Goal: Task Accomplishment & Management: Use online tool/utility

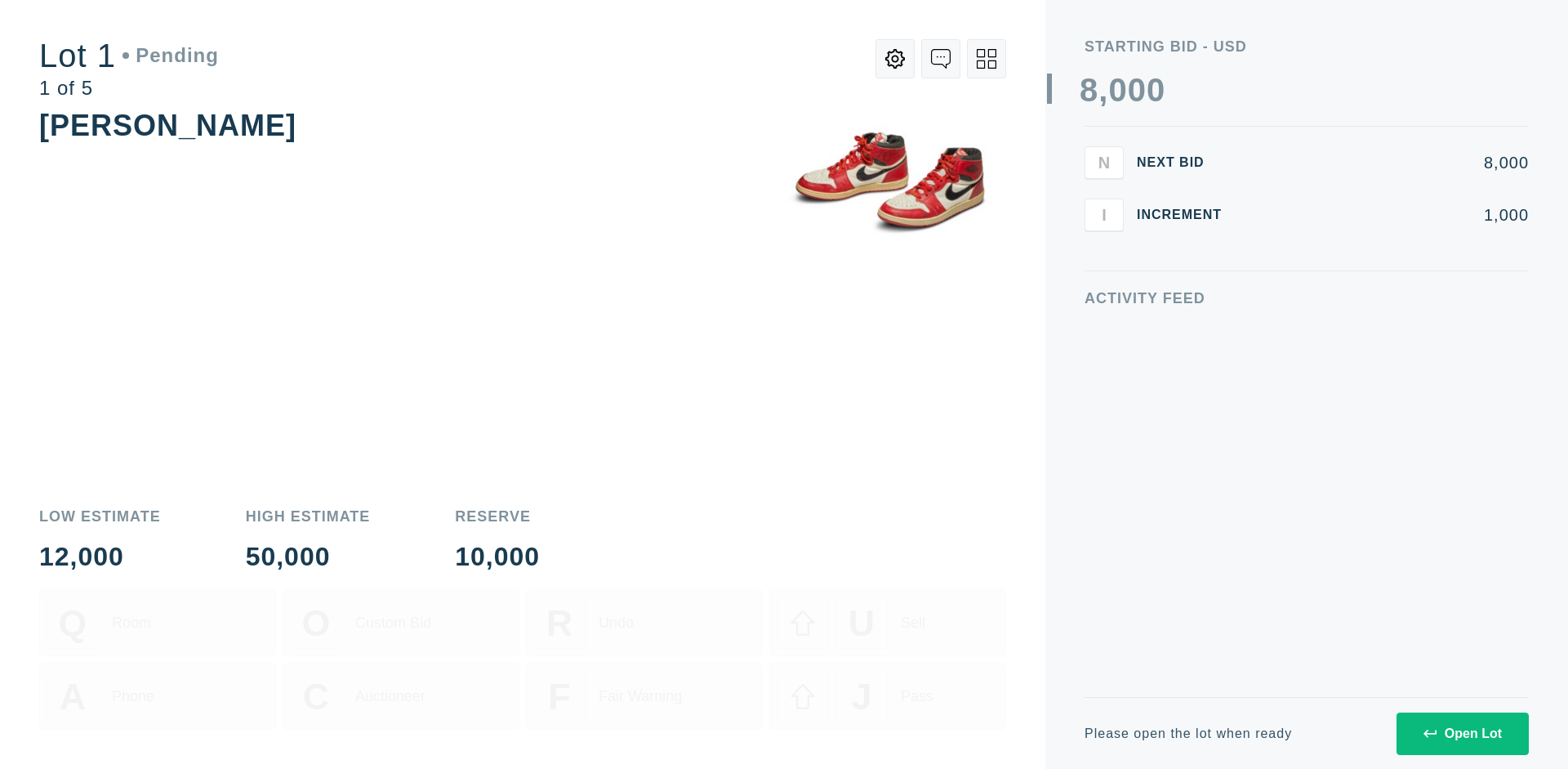
click at [1462, 733] on div "Open Lot" at bounding box center [1463, 733] width 79 height 15
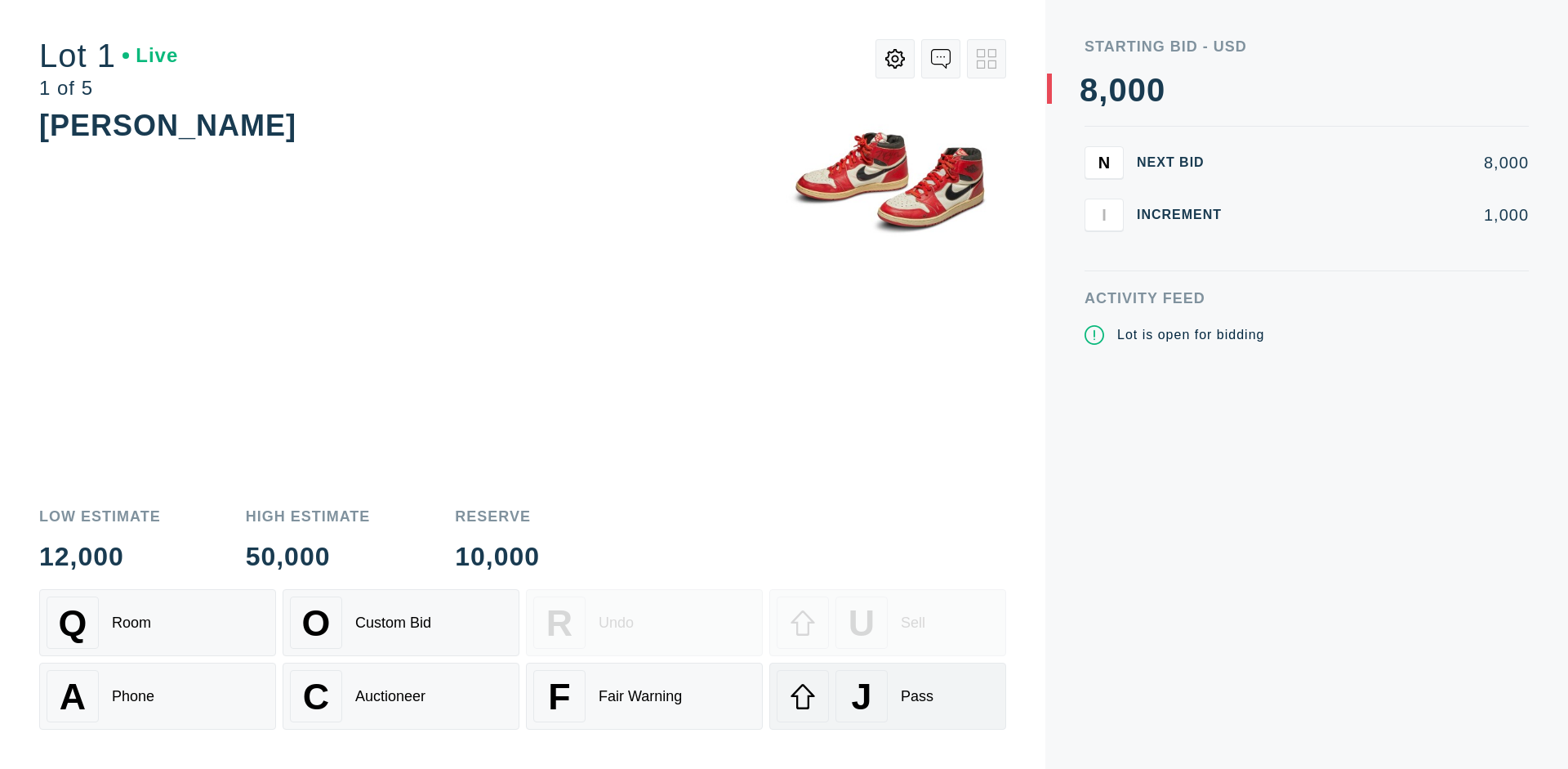
click at [888, 696] on div "J Pass" at bounding box center [888, 696] width 222 height 53
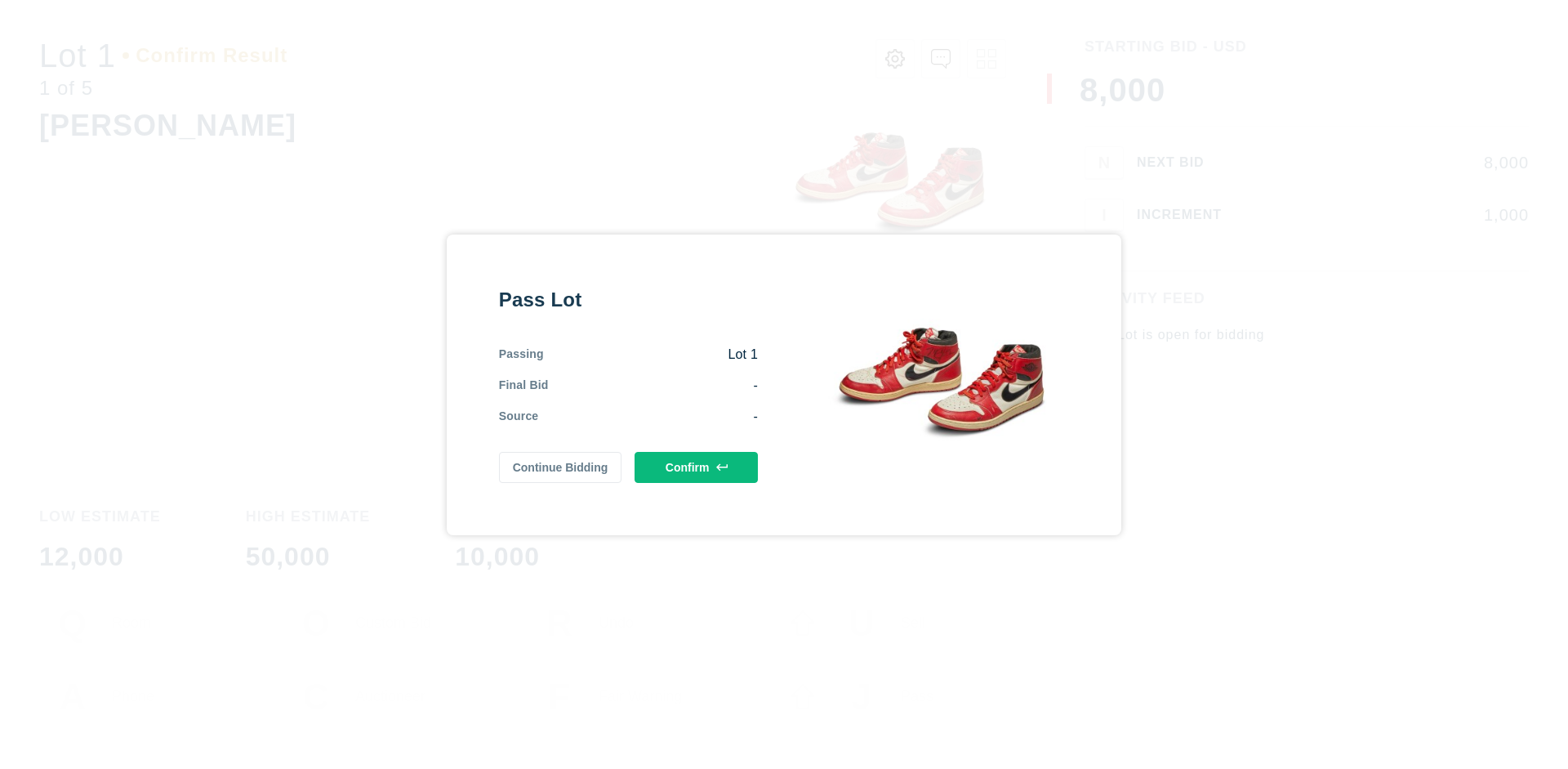
click at [697, 467] on button "Confirm" at bounding box center [696, 467] width 123 height 31
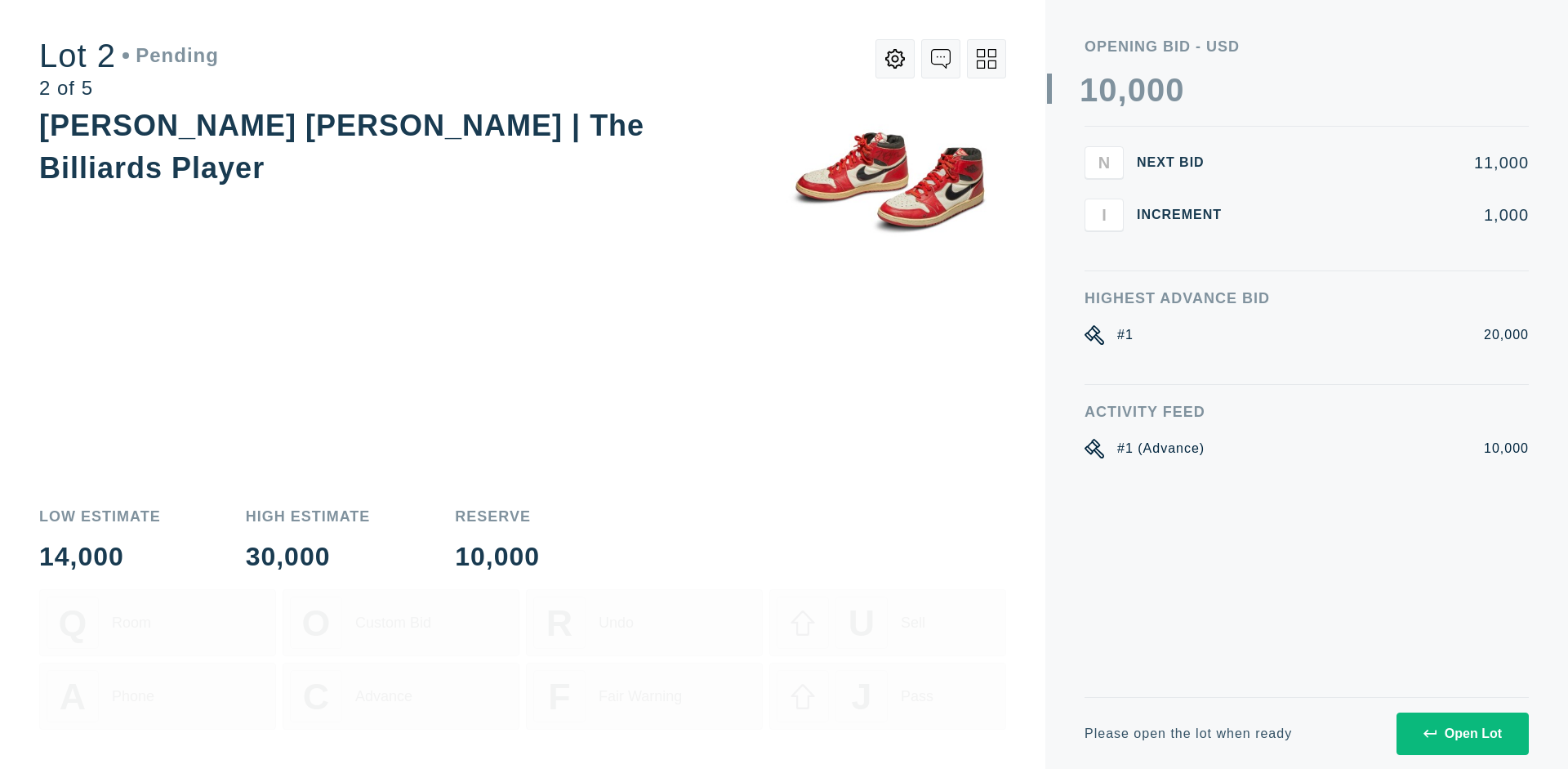
click at [1462, 733] on div "Open Lot" at bounding box center [1463, 733] width 79 height 15
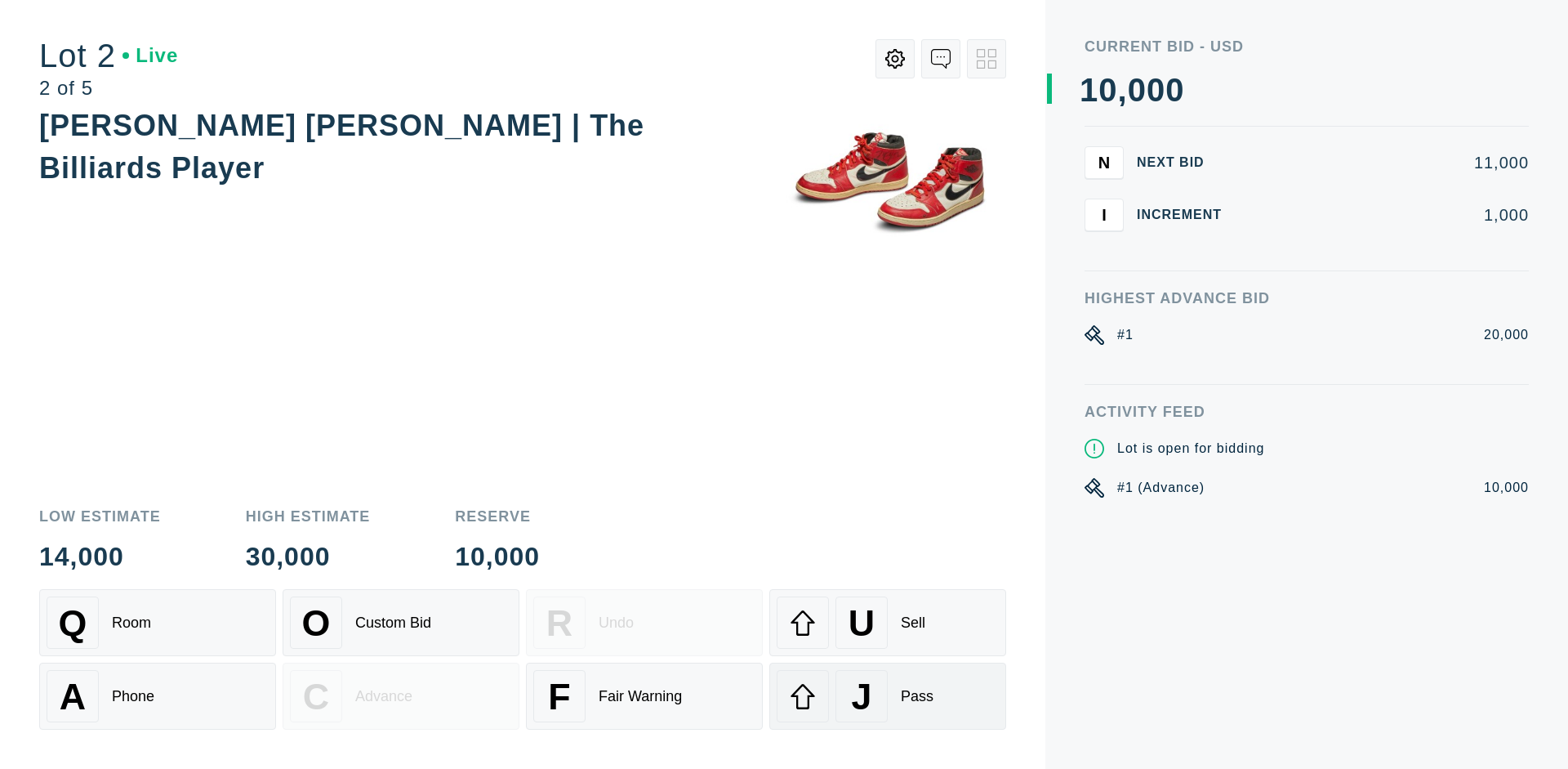
click at [888, 696] on div "J Pass" at bounding box center [888, 696] width 222 height 53
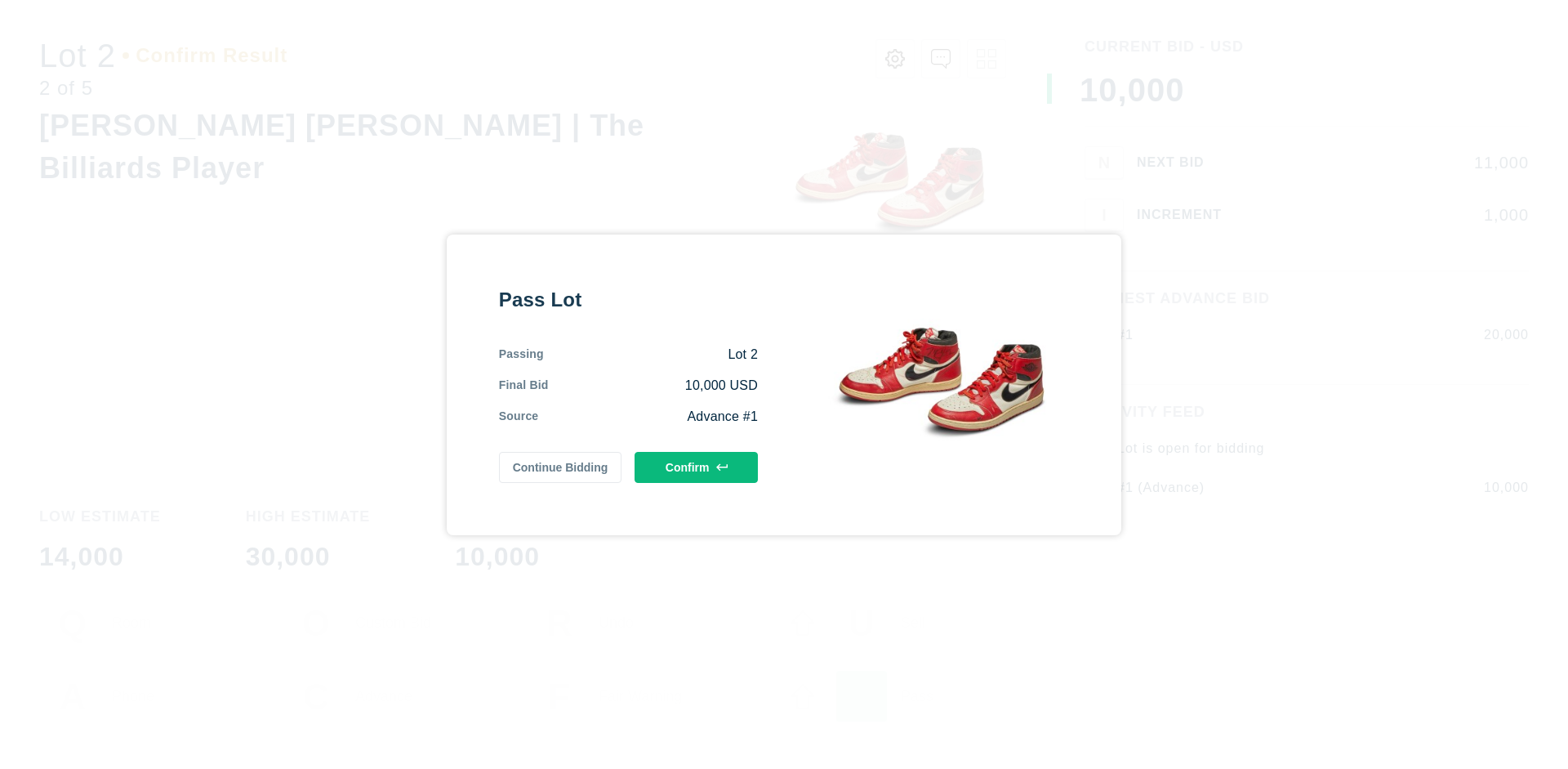
click at [697, 483] on button "Confirm" at bounding box center [696, 467] width 123 height 31
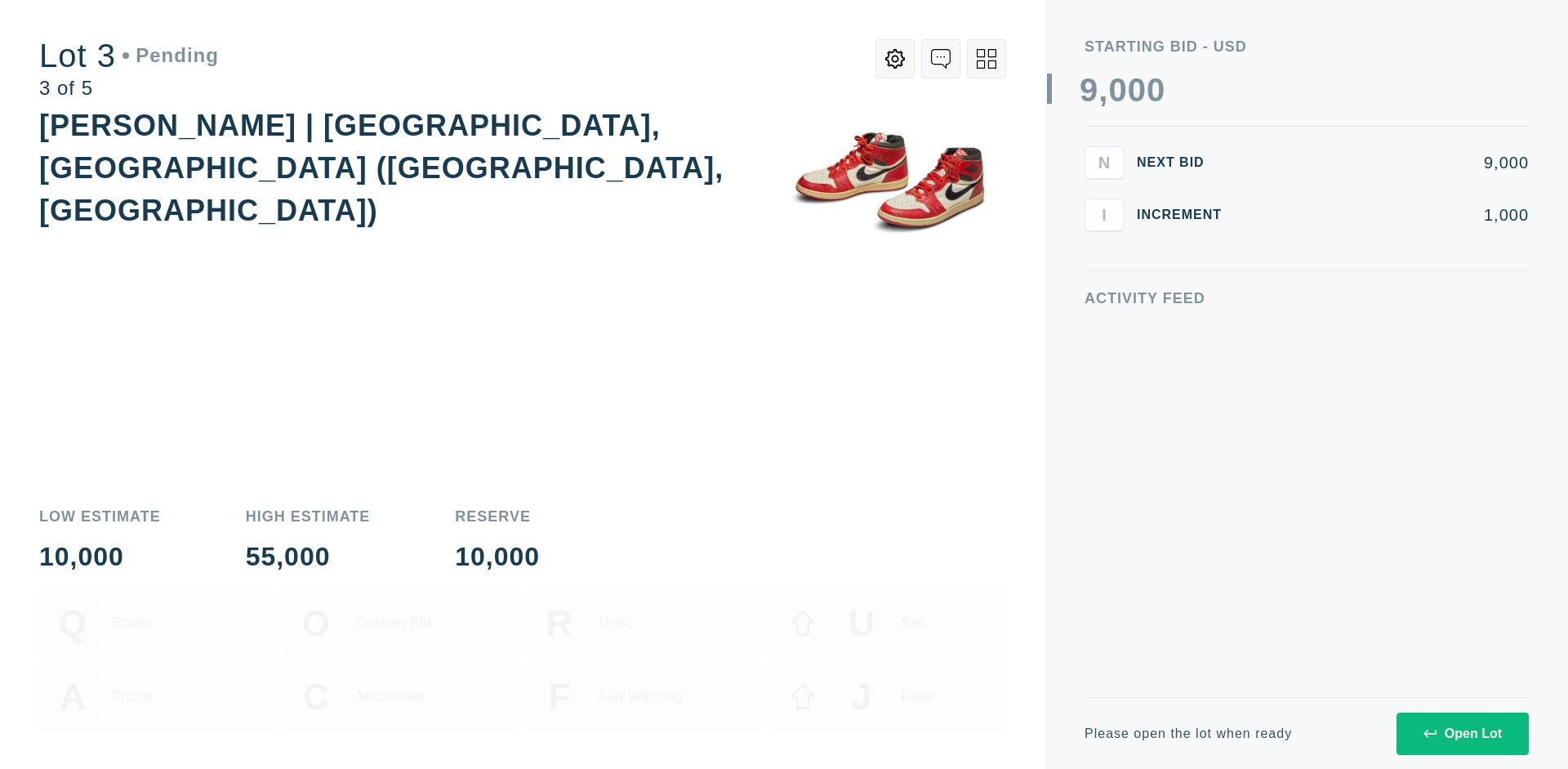
click at [1462, 733] on div "Open Lot" at bounding box center [1463, 733] width 79 height 15
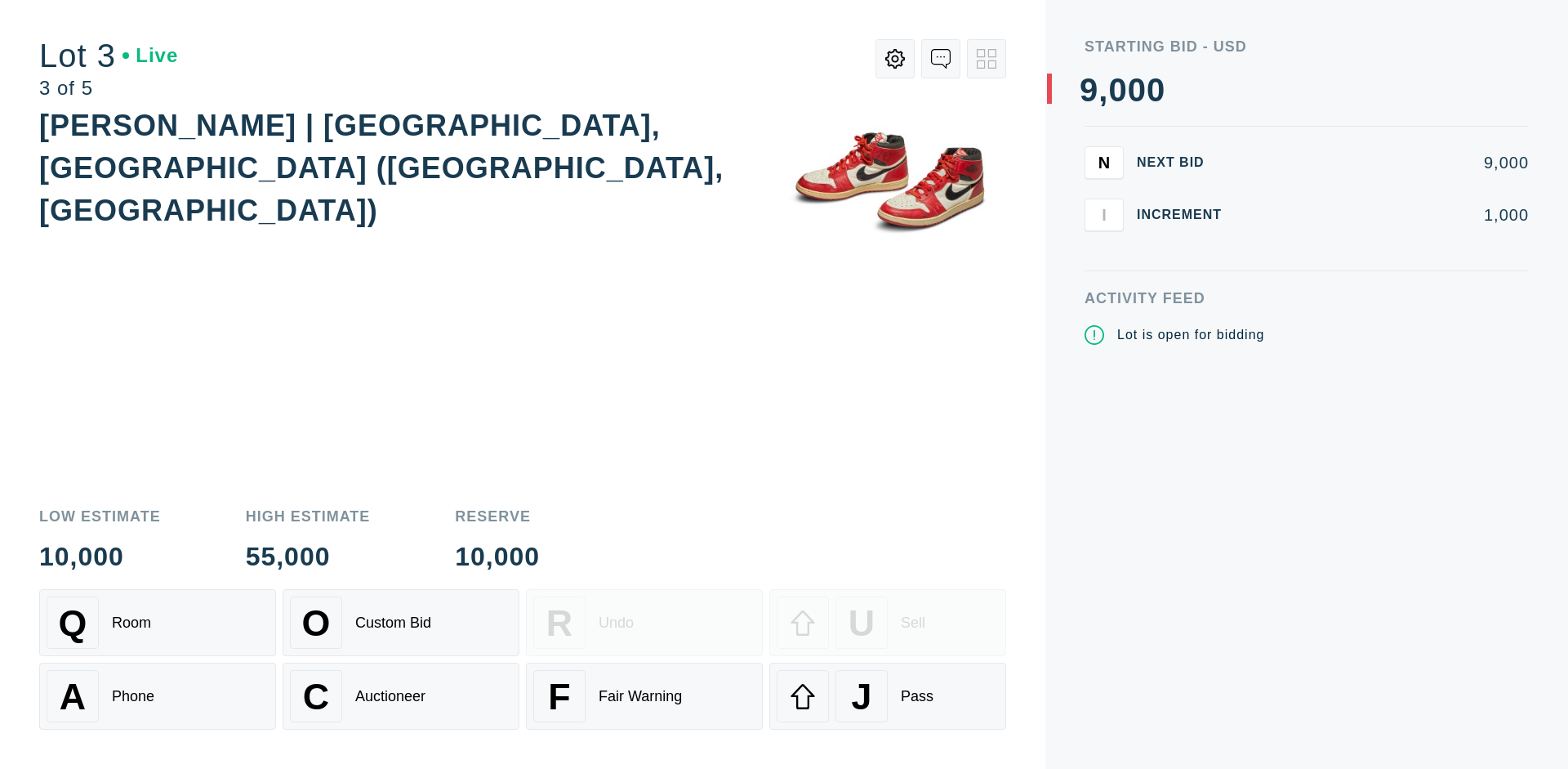
click at [888, 696] on div "J Pass" at bounding box center [888, 696] width 222 height 53
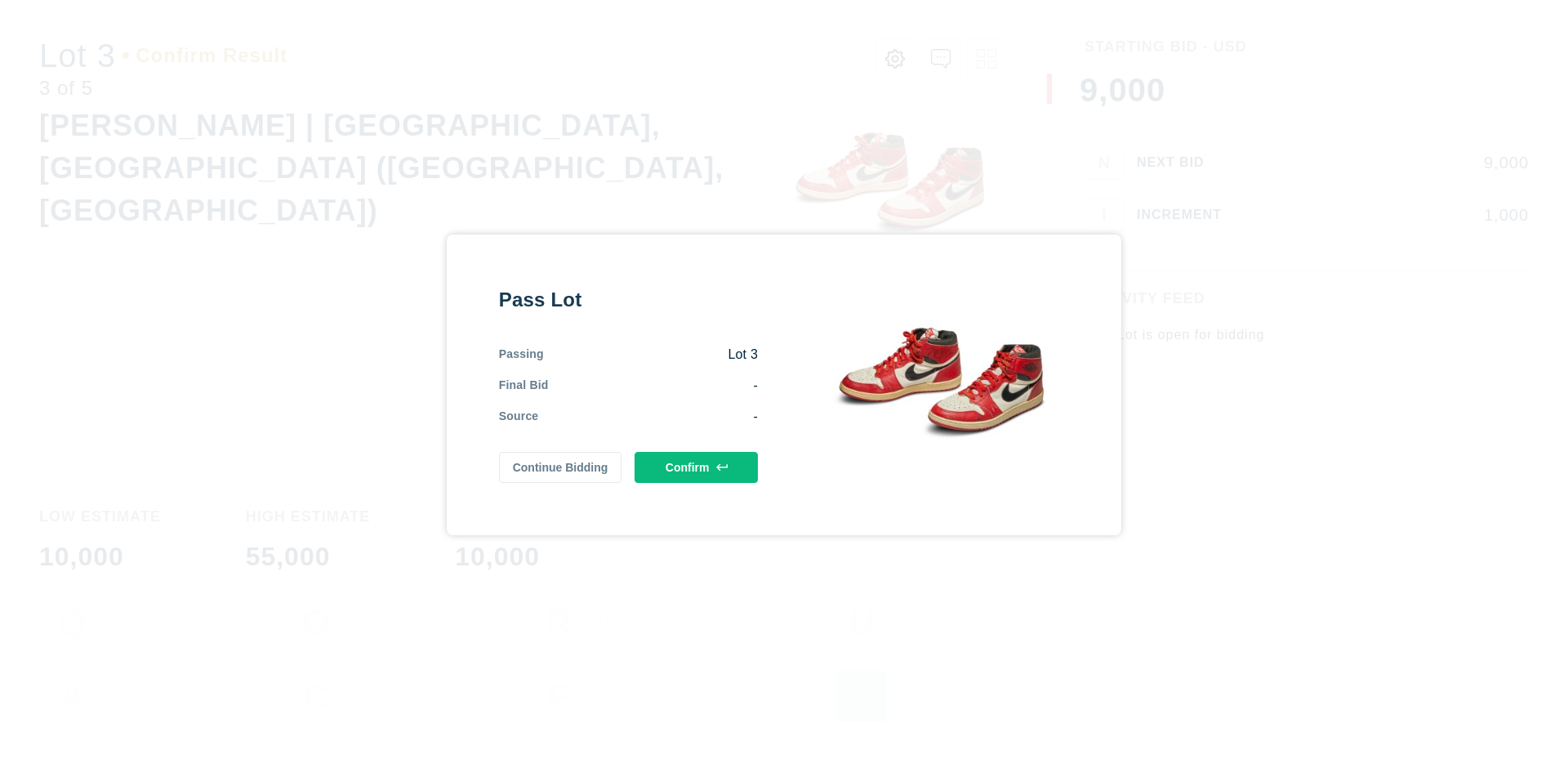
click at [697, 479] on button "Confirm" at bounding box center [696, 467] width 123 height 31
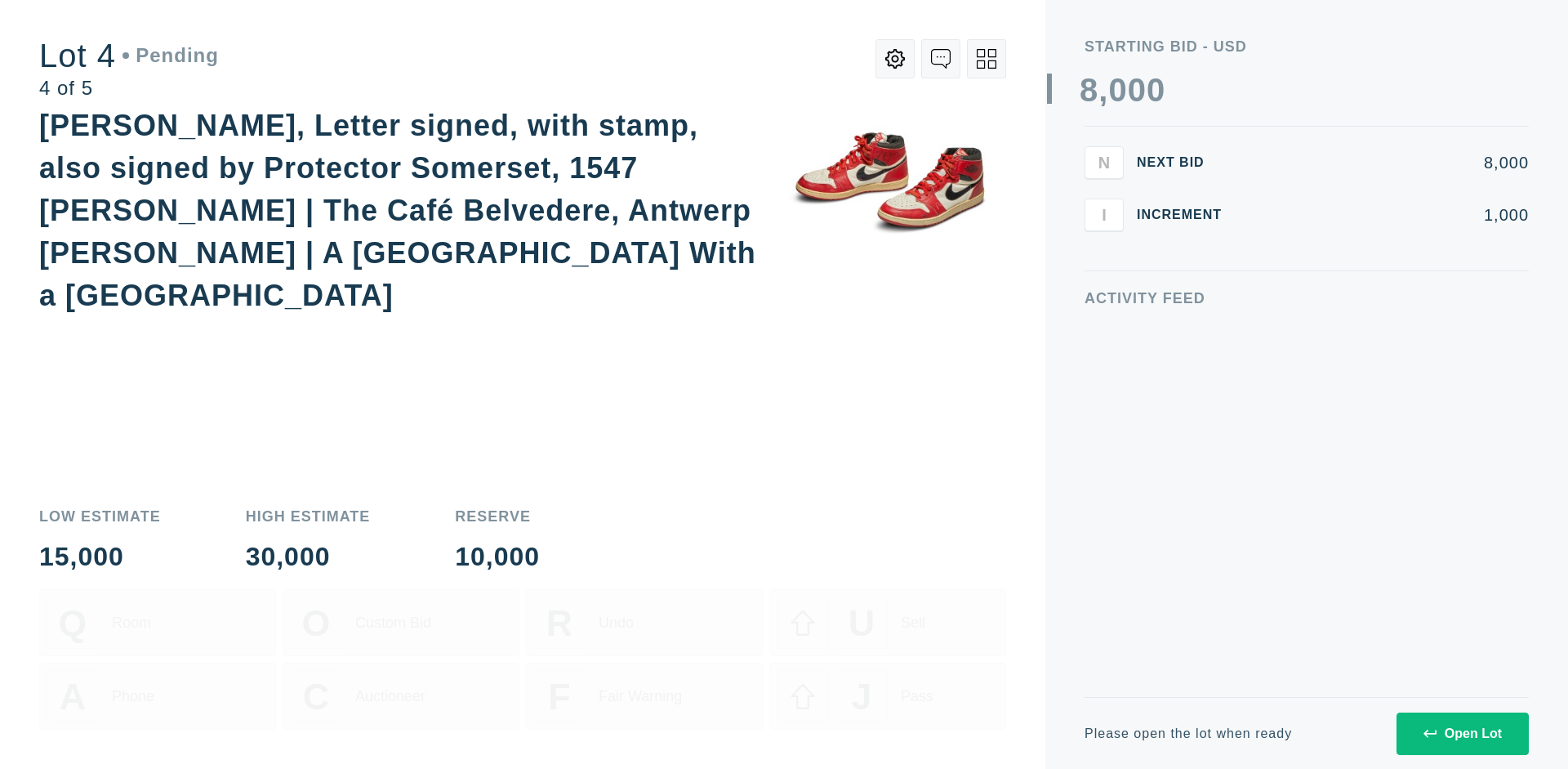
click at [987, 59] on icon at bounding box center [987, 59] width 19 height 19
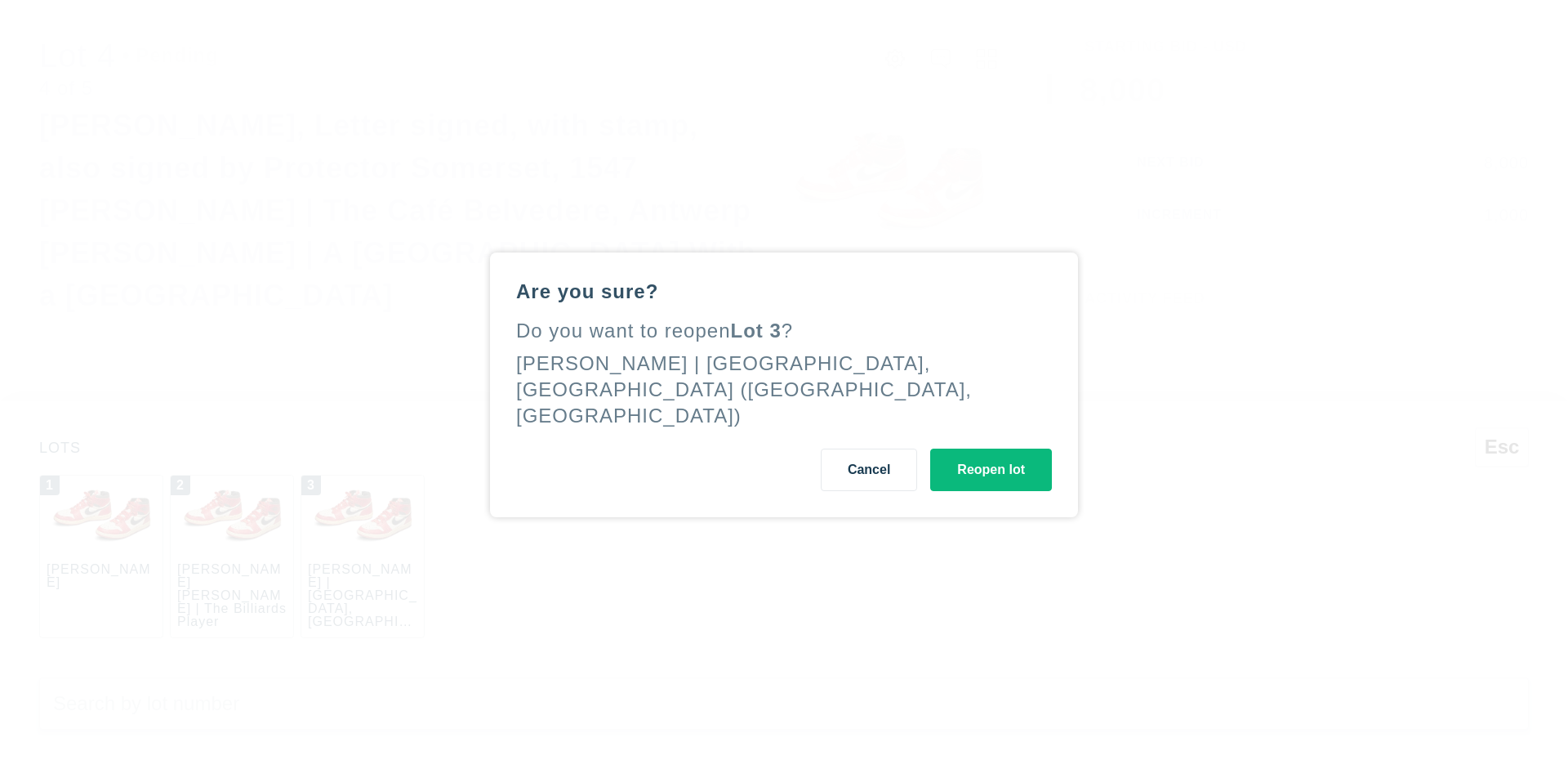
click at [990, 481] on button "Reopen lot" at bounding box center [990, 469] width 122 height 43
